Goal: Transaction & Acquisition: Purchase product/service

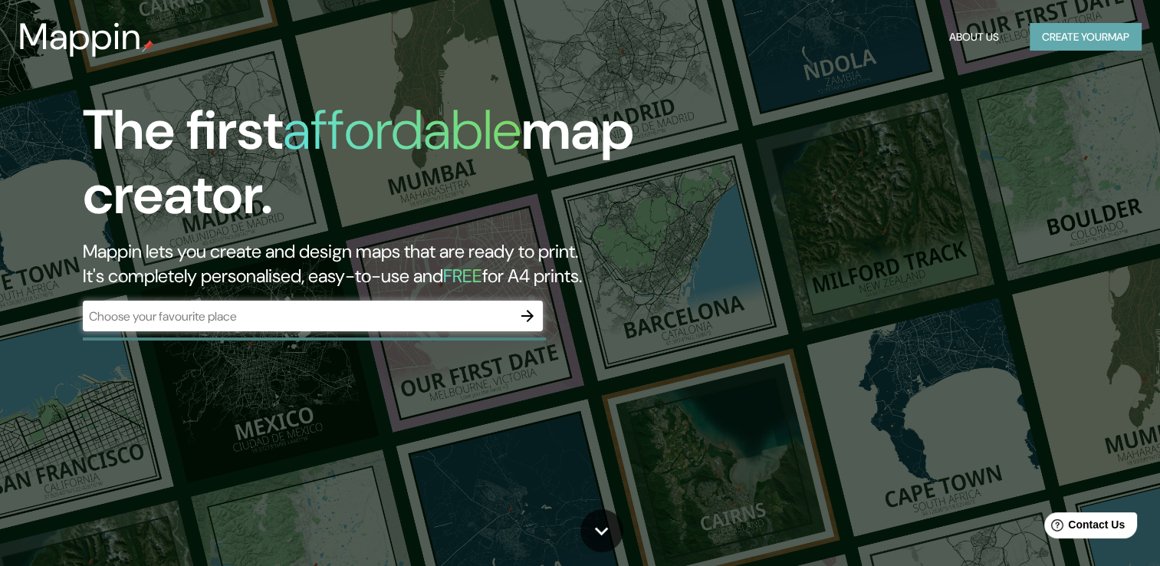
click at [1072, 27] on button "Create your map" at bounding box center [1085, 37] width 112 height 28
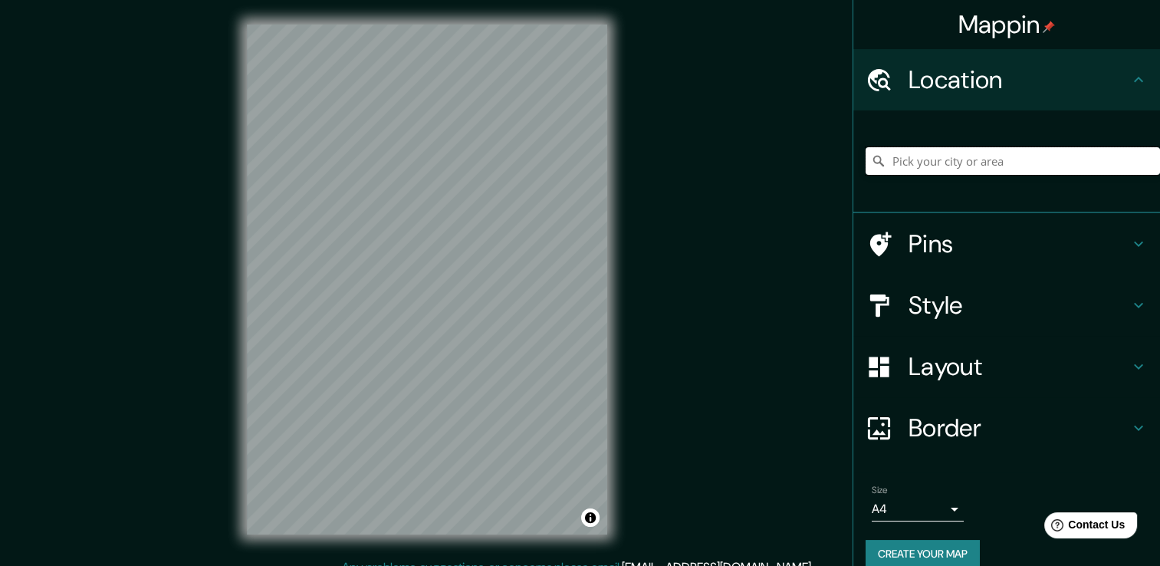
click at [924, 155] on input "Pick your city or area" at bounding box center [1012, 161] width 294 height 28
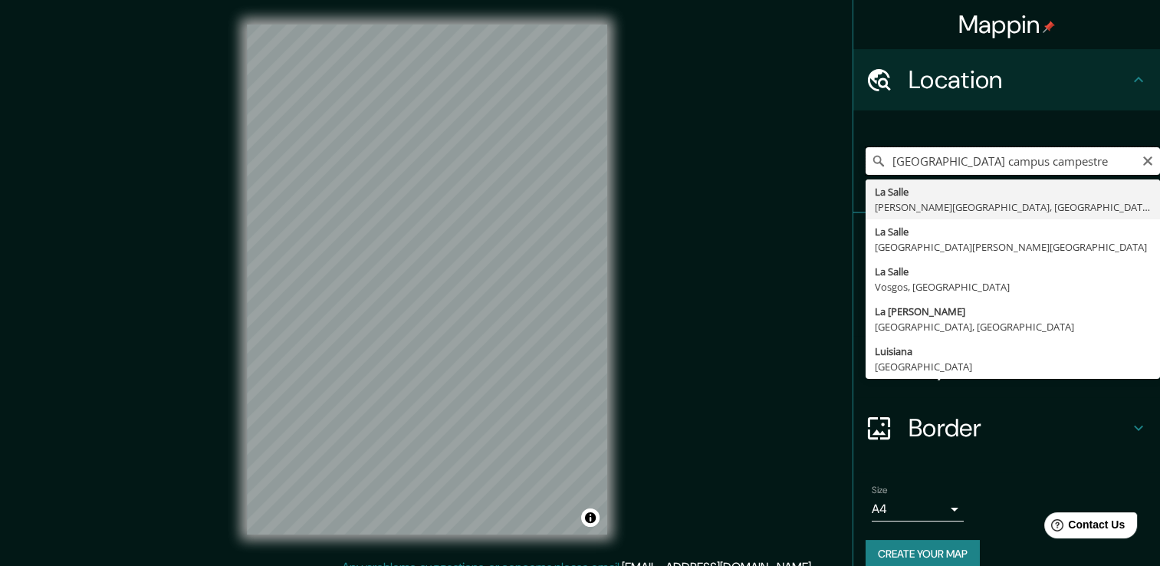
type input "[GEOGRAPHIC_DATA], [PERSON_NAME][GEOGRAPHIC_DATA], [GEOGRAPHIC_DATA]"
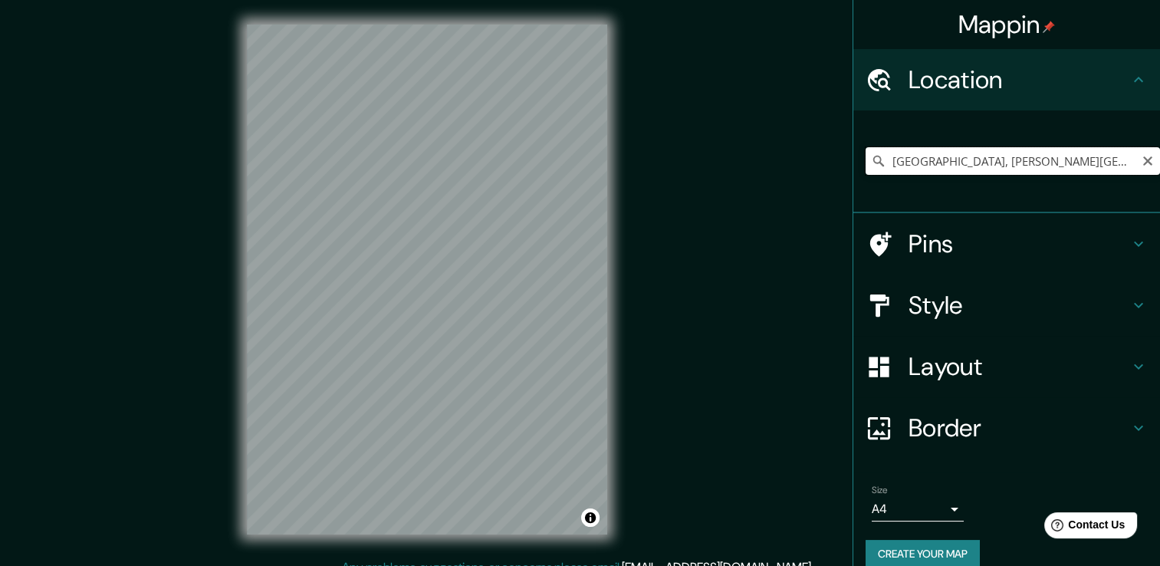
click at [1064, 162] on input "[GEOGRAPHIC_DATA], [PERSON_NAME][GEOGRAPHIC_DATA], [GEOGRAPHIC_DATA]" at bounding box center [1012, 161] width 294 height 28
drag, startPoint x: 1072, startPoint y: 162, endPoint x: 800, endPoint y: 162, distance: 272.1
click at [800, 162] on div "Mappin Location [GEOGRAPHIC_DATA], [PERSON_NAME][GEOGRAPHIC_DATA], [GEOGRAPHIC_…" at bounding box center [580, 291] width 1160 height 583
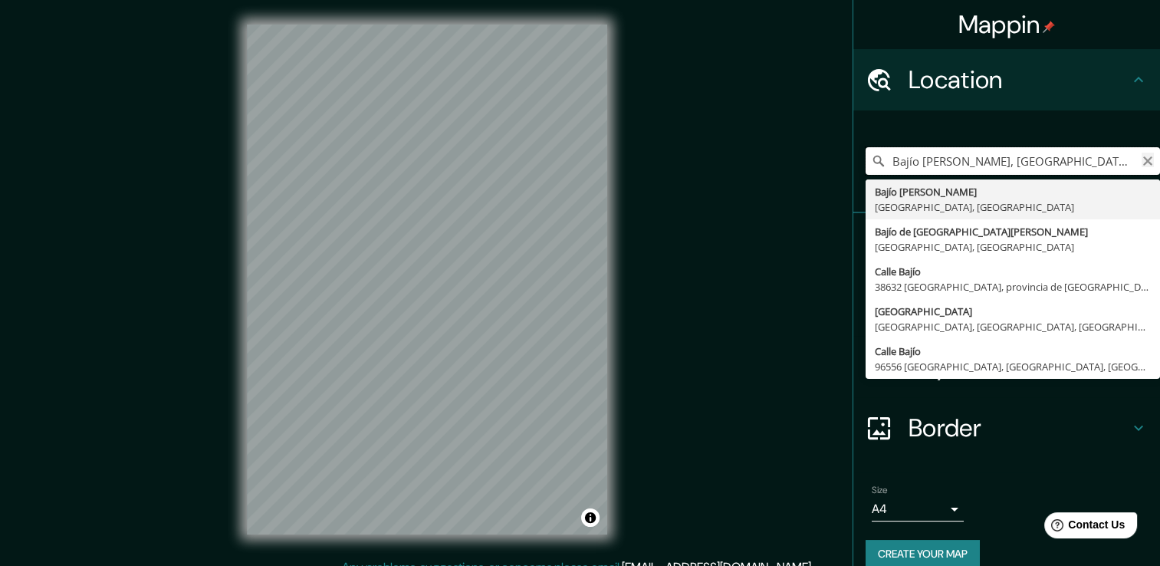
type input "Bajío [PERSON_NAME], [GEOGRAPHIC_DATA], [GEOGRAPHIC_DATA]"
click at [1143, 163] on icon "Clear" at bounding box center [1147, 160] width 9 height 9
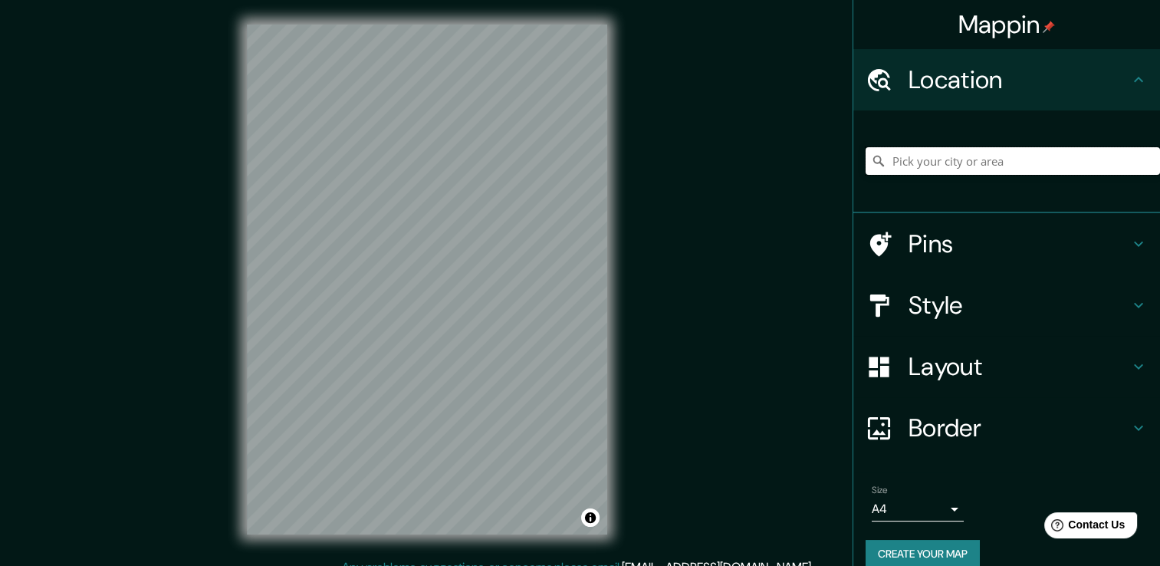
click at [901, 163] on input "Pick your city or area" at bounding box center [1012, 161] width 294 height 28
